Goal: Task Accomplishment & Management: Use online tool/utility

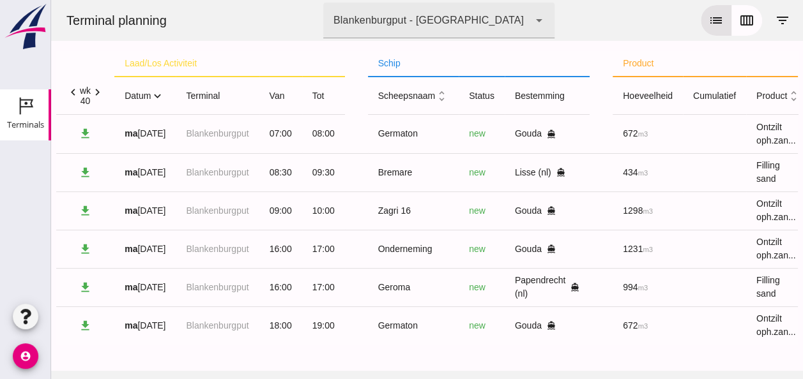
click at [161, 96] on icon "expand_more" at bounding box center [157, 95] width 13 height 13
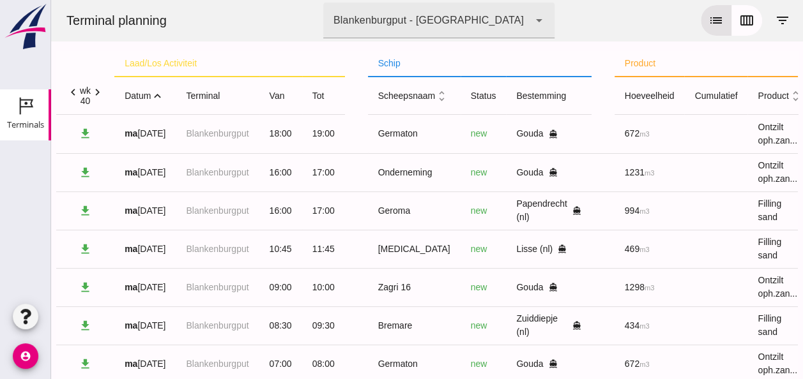
click at [162, 96] on icon "expand_less" at bounding box center [157, 95] width 13 height 13
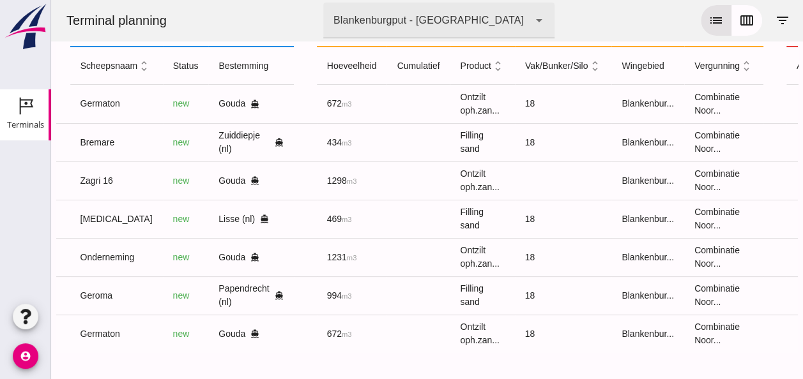
scroll to position [0, 338]
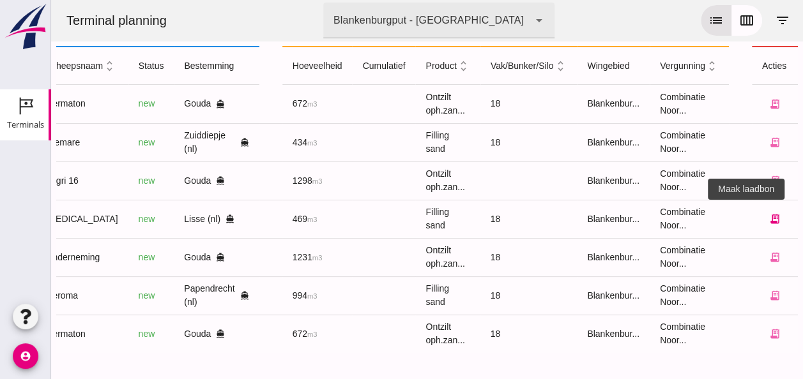
drag, startPoint x: 763, startPoint y: 207, endPoint x: 746, endPoint y: 200, distance: 18.0
click at [762, 206] on button "receipt_long" at bounding box center [775, 219] width 26 height 26
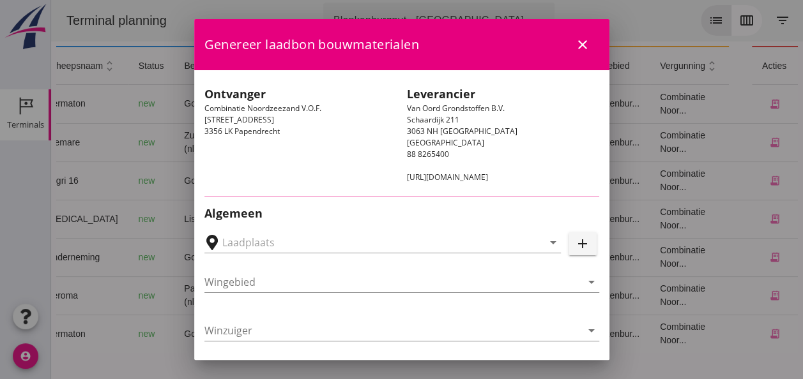
type input "Lisse, [GEOGRAPHIC_DATA], [GEOGRAPHIC_DATA]"
type input "[MEDICAL_DATA]"
type input "[PERSON_NAME]"
type input "Ophoogzand (6120)"
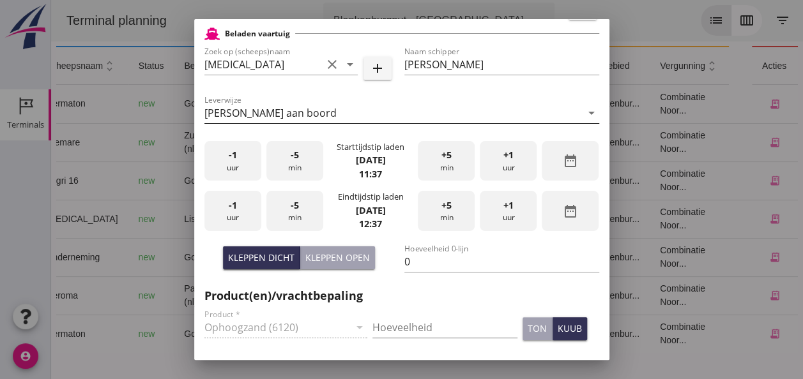
scroll to position [319, 0]
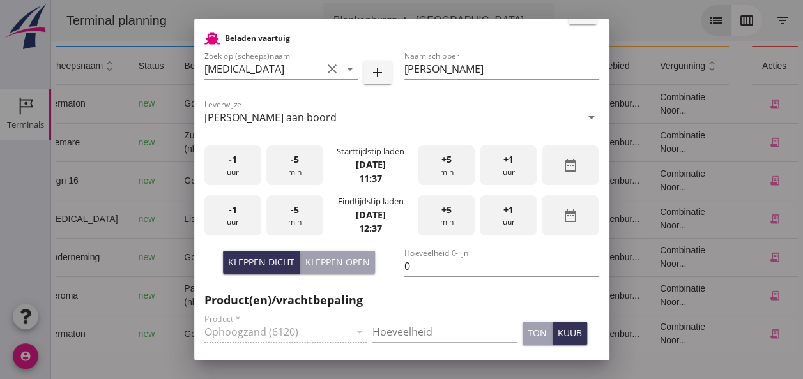
click at [293, 171] on div "-5 min" at bounding box center [294, 166] width 57 height 40
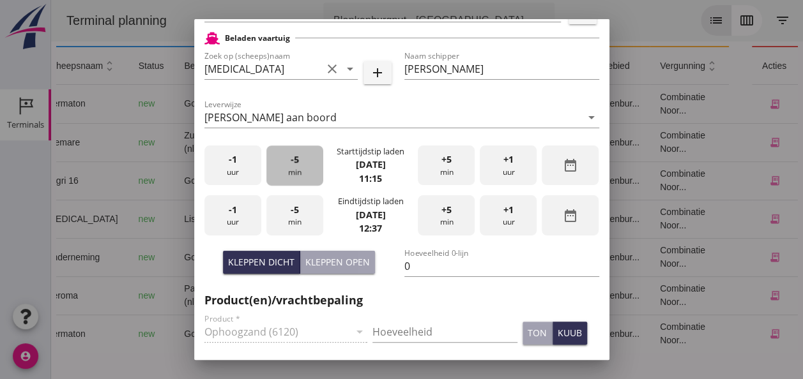
click at [293, 171] on div "-5 min" at bounding box center [294, 166] width 57 height 40
click at [294, 170] on div "-5 min" at bounding box center [294, 166] width 57 height 40
click at [294, 169] on div "-5 min" at bounding box center [294, 166] width 57 height 40
drag, startPoint x: 231, startPoint y: 224, endPoint x: 240, endPoint y: 224, distance: 8.9
click at [232, 224] on div "-1 uur" at bounding box center [232, 215] width 57 height 40
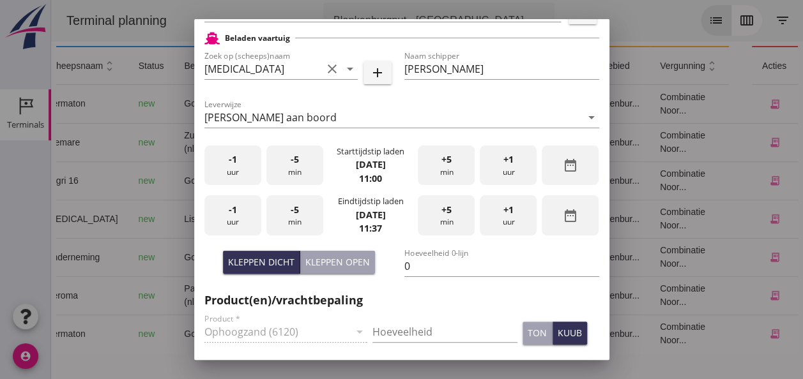
click at [300, 216] on div "-5 min" at bounding box center [294, 215] width 57 height 40
click at [303, 217] on div "-5 min" at bounding box center [294, 215] width 57 height 40
drag, startPoint x: 409, startPoint y: 267, endPoint x: 414, endPoint y: 262, distance: 7.2
click at [410, 266] on input "0" at bounding box center [501, 266] width 195 height 20
click at [314, 261] on div "Kleppen open" at bounding box center [337, 262] width 65 height 13
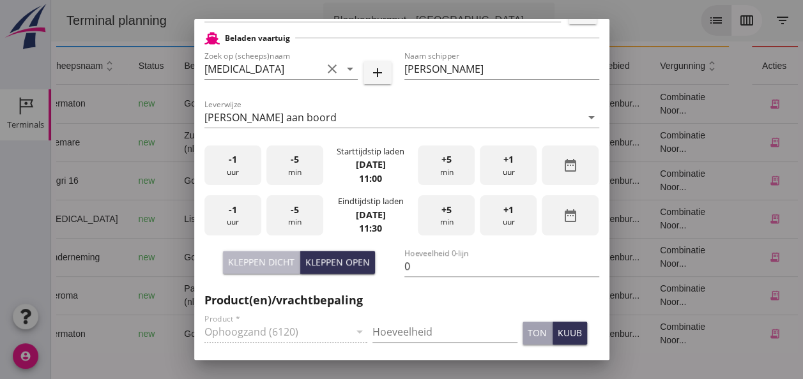
click at [286, 261] on div "Kleppen dicht" at bounding box center [261, 262] width 66 height 13
type input "469"
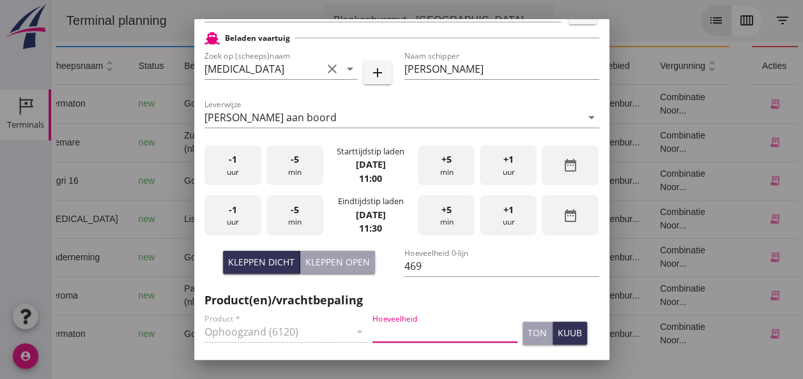
click at [402, 334] on input "Hoeveelheid" at bounding box center [444, 332] width 145 height 20
type input "469"
click at [566, 337] on div "kuub" at bounding box center [570, 332] width 24 height 13
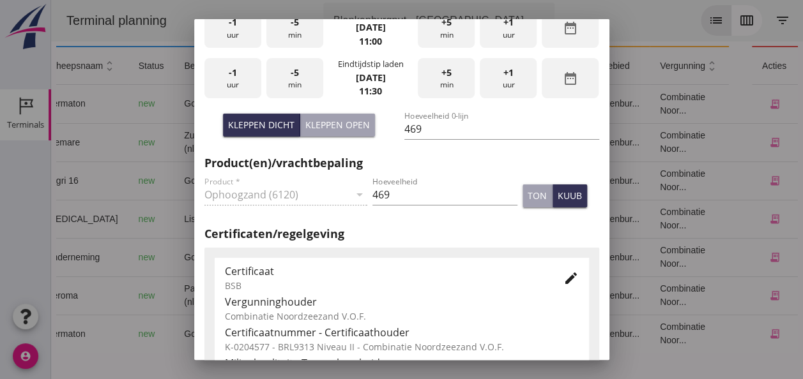
scroll to position [524, 0]
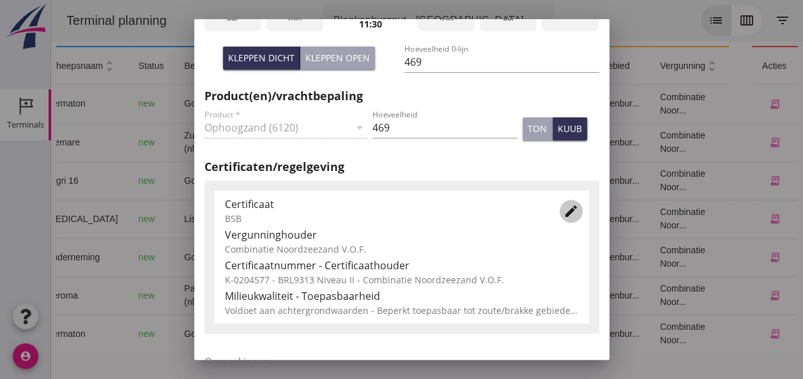
click at [563, 211] on icon "edit" at bounding box center [570, 211] width 15 height 15
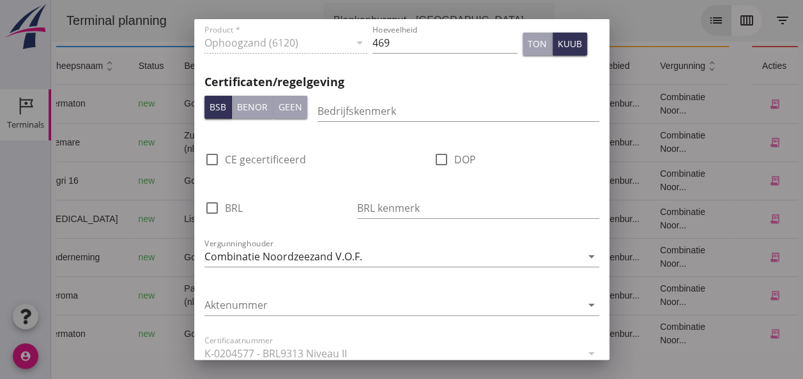
scroll to position [779, 0]
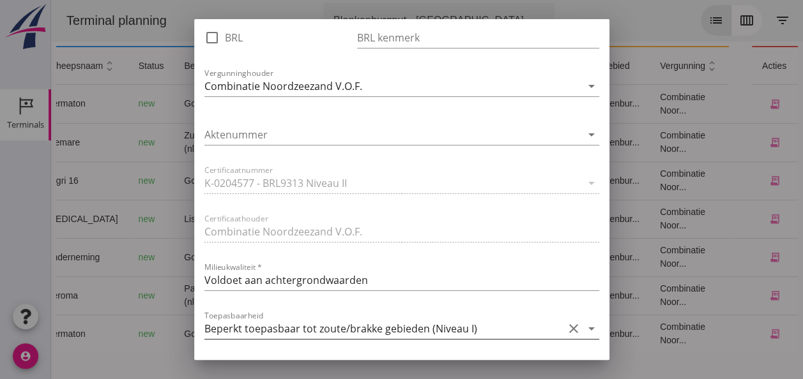
click at [584, 328] on icon "arrow_drop_down" at bounding box center [591, 328] width 15 height 15
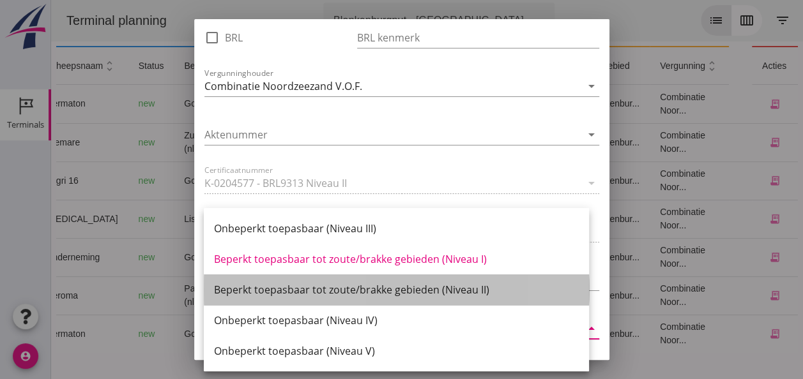
click at [465, 291] on div "Beperkt toepasbaar tot zoute/brakke gebieden (Niveau II)" at bounding box center [396, 289] width 365 height 15
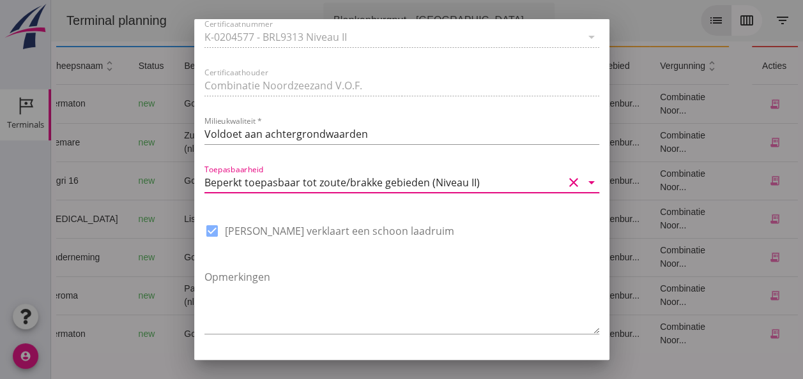
scroll to position [968, 0]
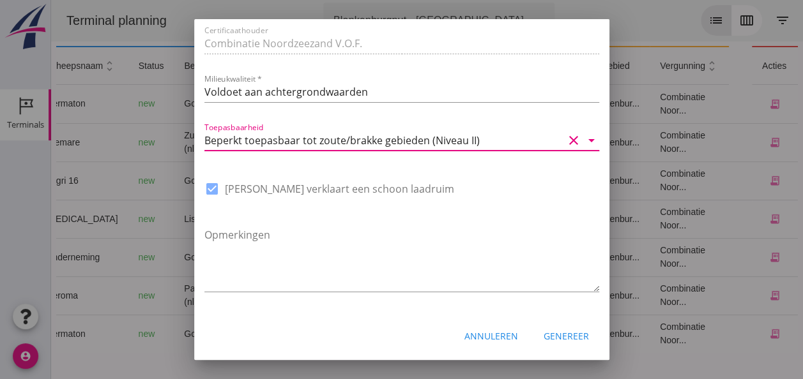
click at [565, 336] on div "Genereer" at bounding box center [566, 336] width 45 height 13
